Goal: Task Accomplishment & Management: Use online tool/utility

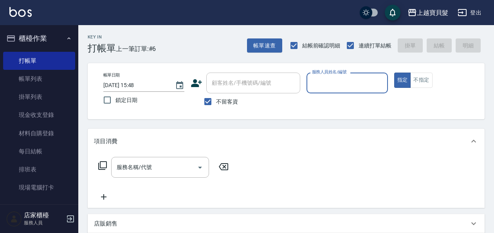
click at [323, 79] on input "服務人員姓名/編號" at bounding box center [347, 83] width 74 height 14
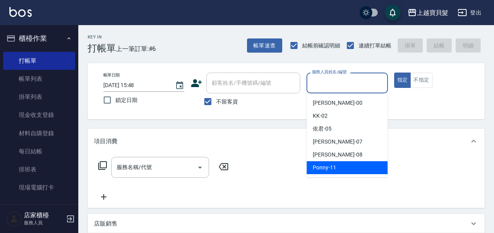
click at [333, 165] on span "Ponny -11" at bounding box center [325, 167] width 24 height 8
type input "Ponny-11"
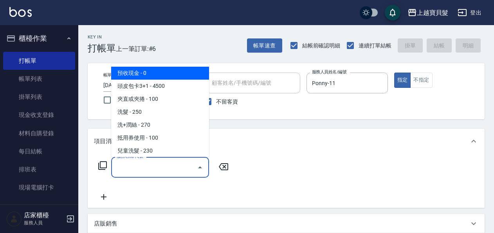
click at [139, 172] on input "服務名稱/代號" at bounding box center [154, 167] width 79 height 14
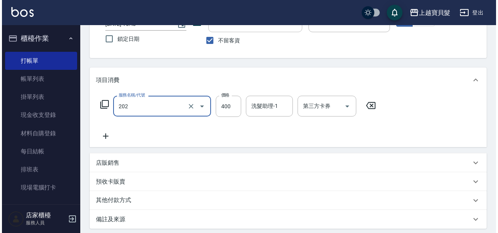
scroll to position [145, 0]
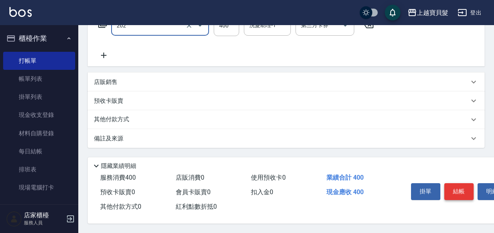
type input "剪髮(202)"
click at [458, 191] on button "結帳" at bounding box center [459, 191] width 29 height 16
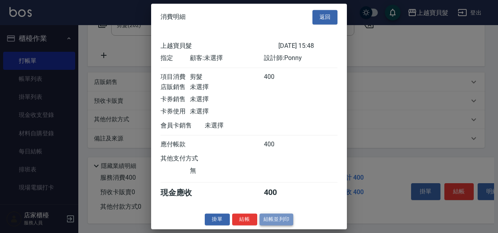
click at [287, 224] on button "結帳並列印" at bounding box center [277, 219] width 34 height 12
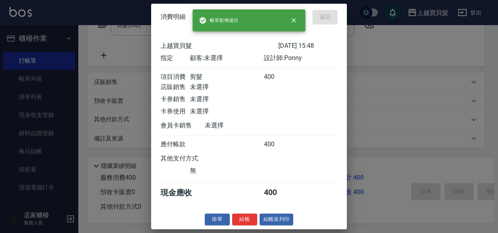
type input "[DATE] 16:25"
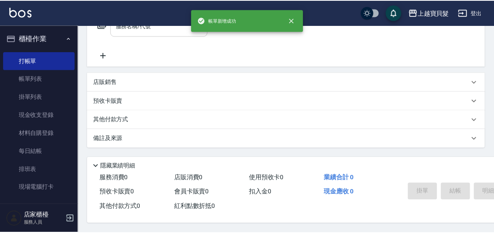
scroll to position [0, 0]
